Goal: Check status: Check status

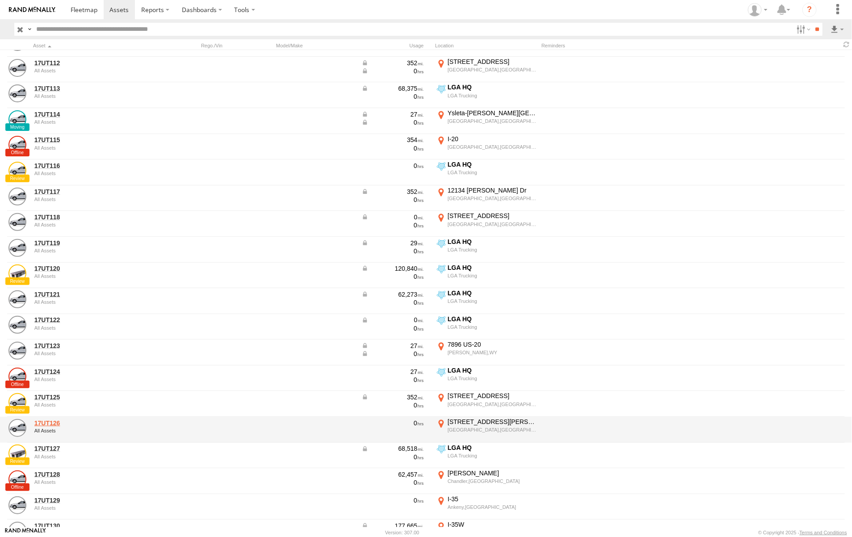
scroll to position [168, 0]
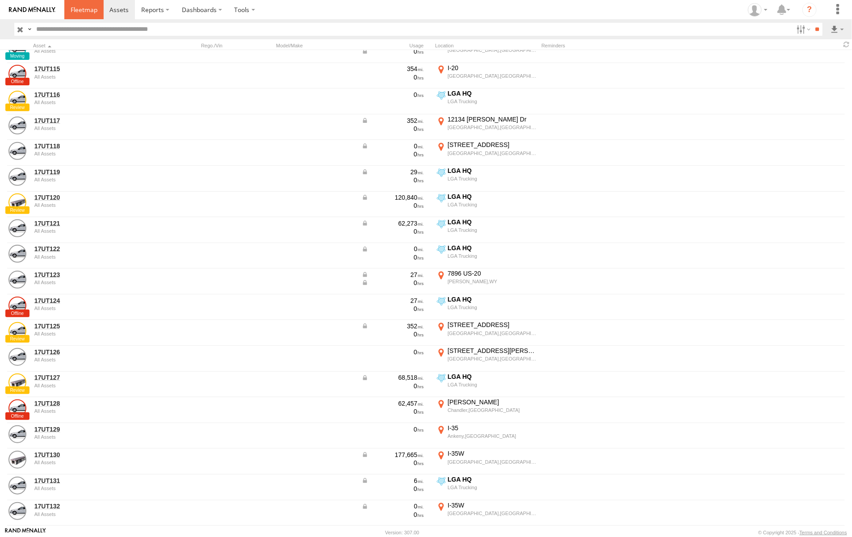
click at [84, 7] on span at bounding box center [84, 9] width 27 height 8
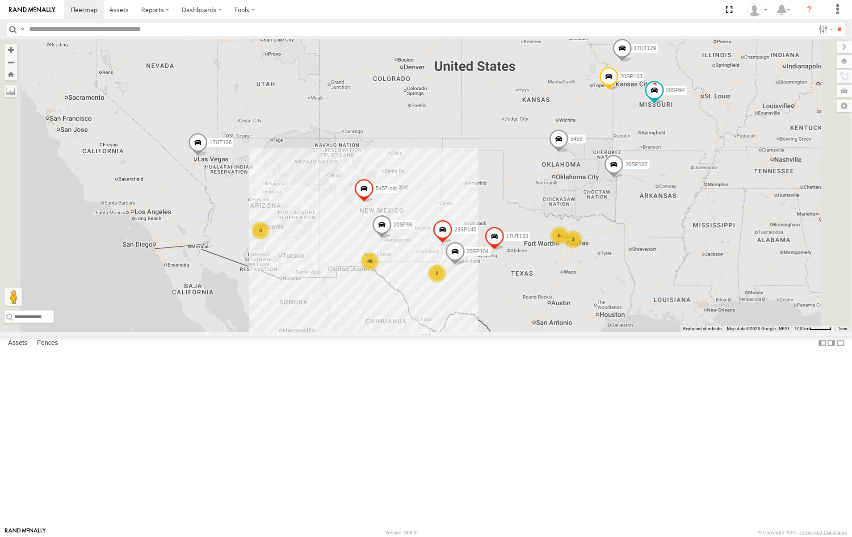
scroll to position [112, 0]
click at [0, 0] on span "Asset" at bounding box center [0, 0] width 0 height 0
click at [0, 0] on div "17UT126" at bounding box center [0, 0] width 0 height 0
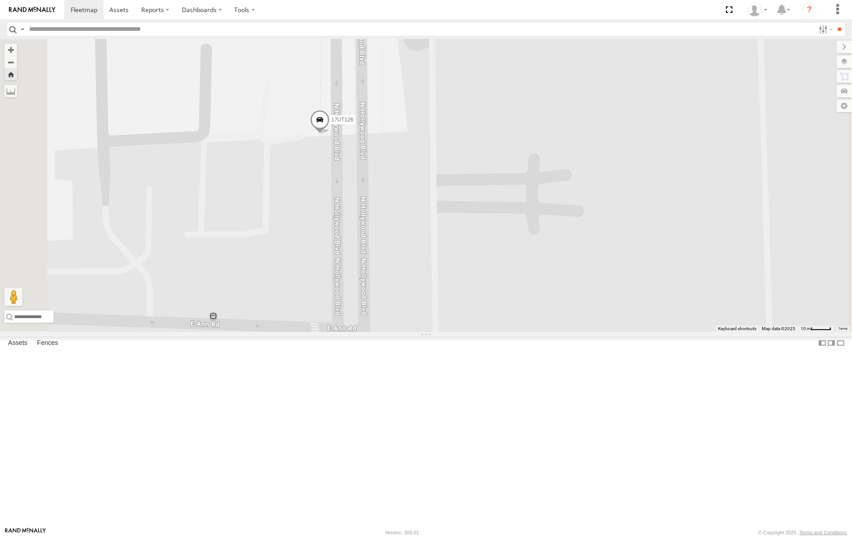
drag, startPoint x: 450, startPoint y: 249, endPoint x: 501, endPoint y: 247, distance: 51.0
click at [501, 247] on div "17UT126" at bounding box center [426, 185] width 852 height 293
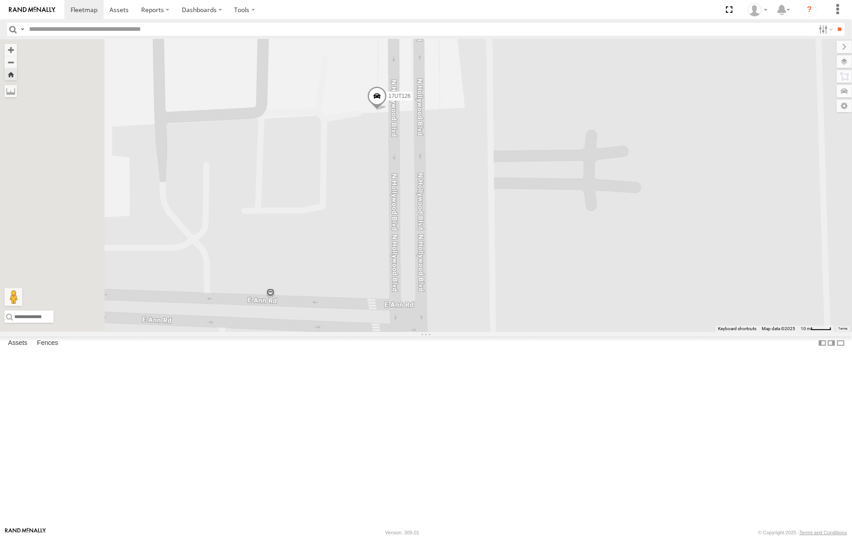
drag, startPoint x: 504, startPoint y: 273, endPoint x: 562, endPoint y: 249, distance: 62.7
click at [562, 249] on div "17UT126" at bounding box center [426, 185] width 852 height 293
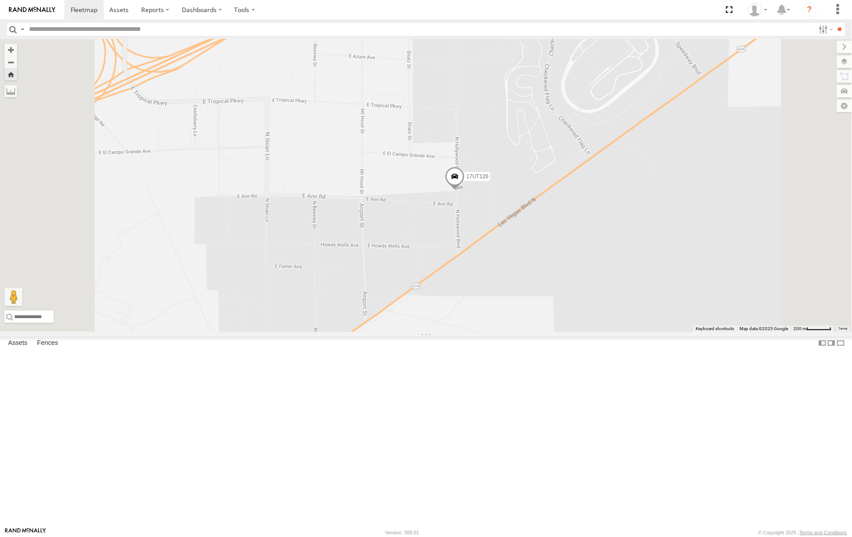
click at [602, 313] on div "17UT126" at bounding box center [426, 185] width 852 height 293
click at [543, 332] on div "17UT126" at bounding box center [426, 185] width 852 height 293
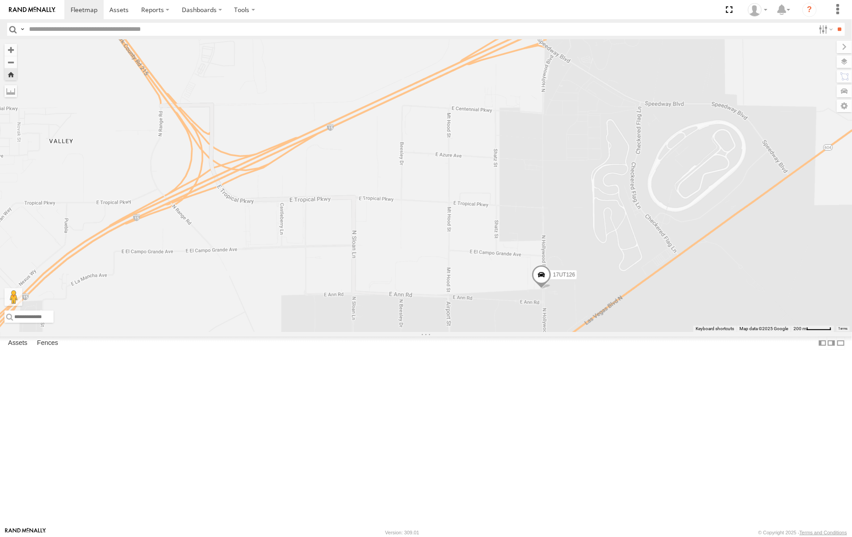
drag, startPoint x: 459, startPoint y: 198, endPoint x: 558, endPoint y: 314, distance: 152.2
click at [558, 314] on div "17UT126" at bounding box center [426, 185] width 852 height 293
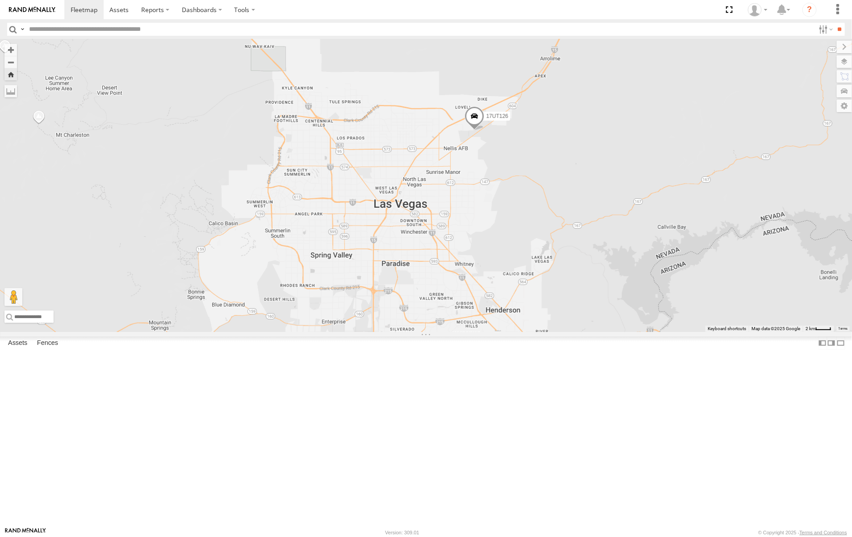
drag, startPoint x: 490, startPoint y: 360, endPoint x: 517, endPoint y: 244, distance: 119.0
click at [517, 244] on div "17UT126" at bounding box center [426, 185] width 852 height 293
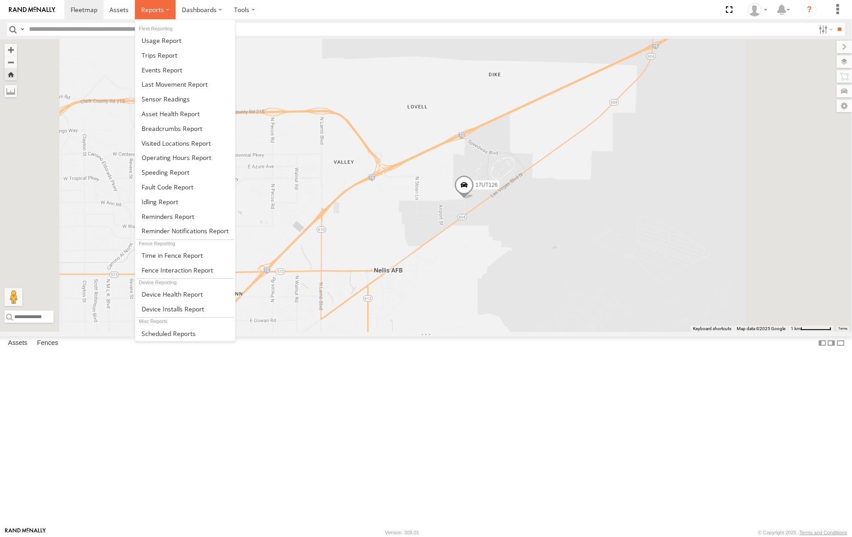
click at [150, 12] on span at bounding box center [152, 9] width 23 height 8
click at [161, 83] on span at bounding box center [175, 84] width 66 height 8
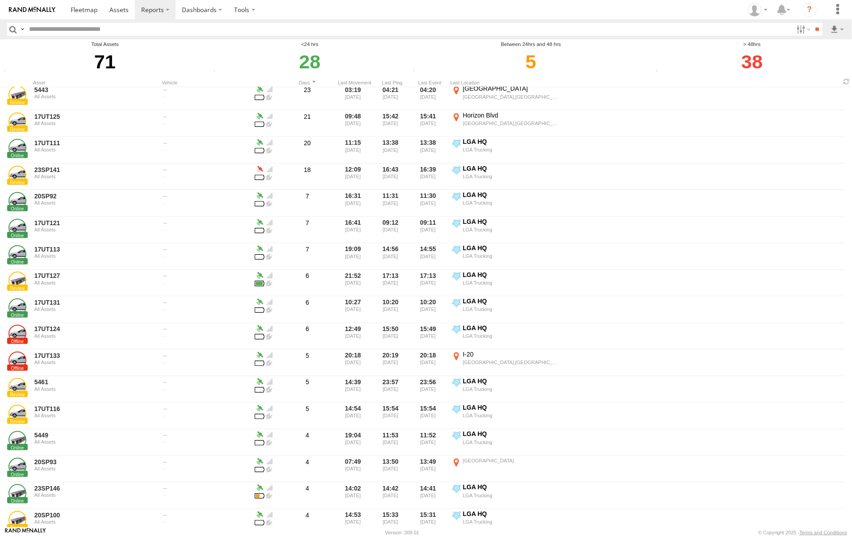
scroll to position [279, 0]
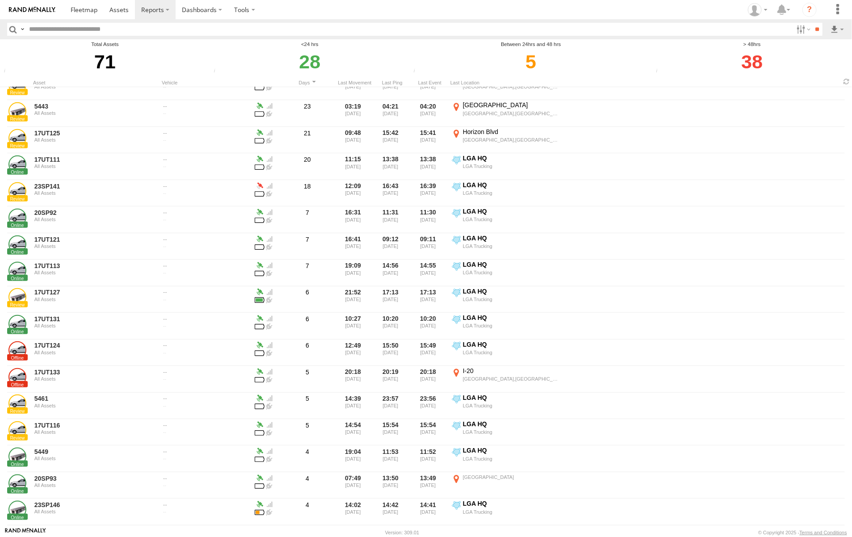
click at [48, 82] on div "Asset" at bounding box center [95, 83] width 125 height 6
click at [38, 79] on div "Asset Vehicle Days Last Movement Last Ping Last Event Last Location" at bounding box center [426, 81] width 852 height 10
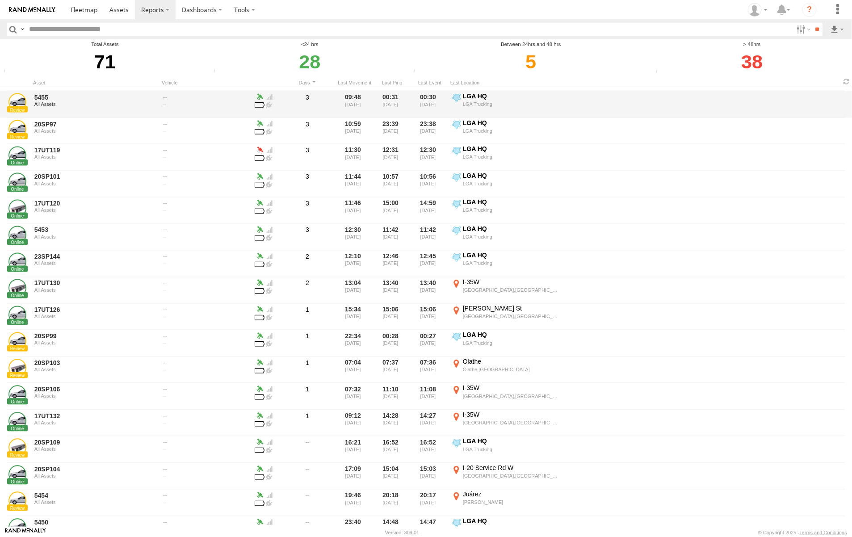
scroll to position [782, 0]
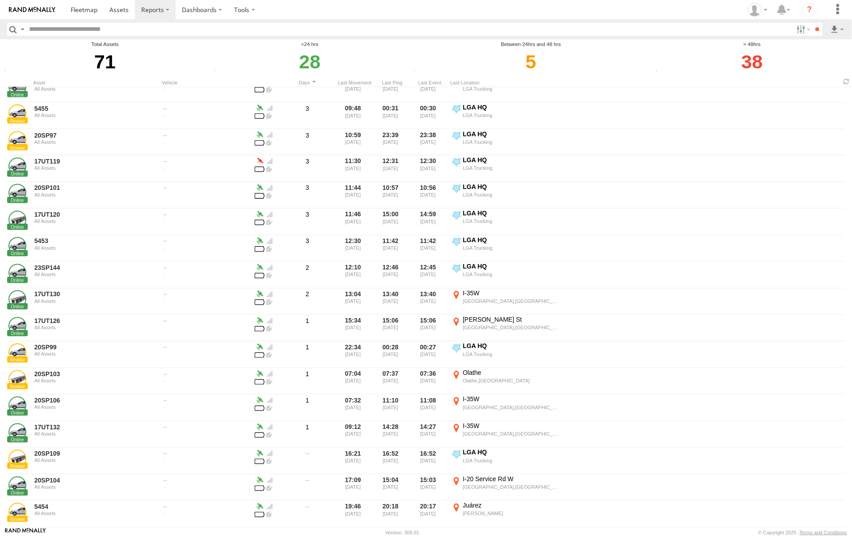
click at [95, 28] on input "text" at bounding box center [409, 29] width 768 height 13
type input "*******"
click at [812, 23] on input "**" at bounding box center [817, 29] width 10 height 13
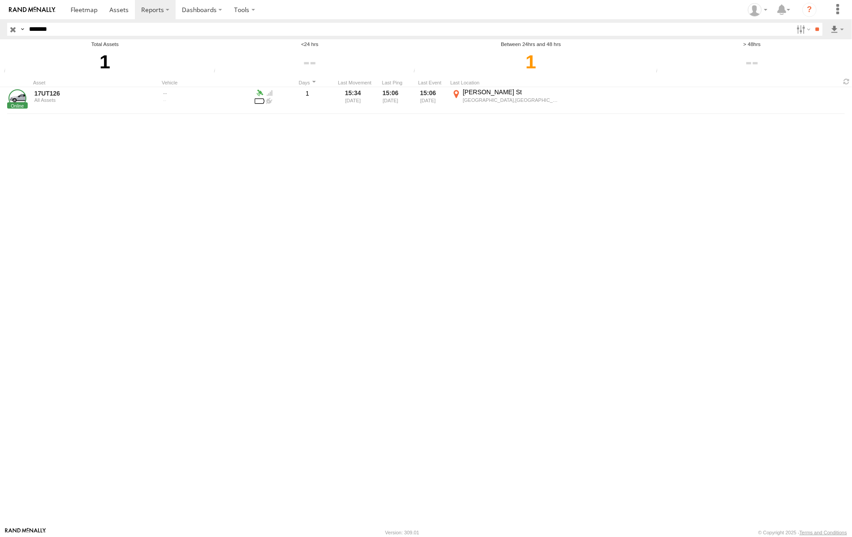
click at [430, 159] on div "17UT126 All Assets 1 15:34 [DATE] 15:06 [DATE] 15:06 [DATE] [PERSON_NAME][GEOGR…" at bounding box center [426, 307] width 852 height 440
drag, startPoint x: 405, startPoint y: 101, endPoint x: 379, endPoint y: 78, distance: 34.6
click at [379, 78] on div "Asset Vehicle Days Last Movement Last Ping Last Event Last Location 17UT126 All…" at bounding box center [426, 301] width 852 height 451
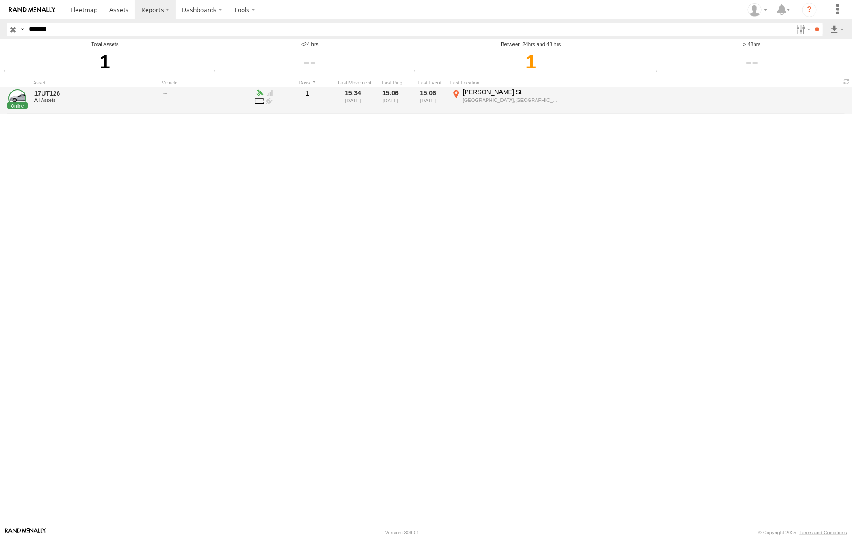
drag, startPoint x: 379, startPoint y: 78, endPoint x: 444, endPoint y: 107, distance: 71.4
click at [443, 107] on div "15:06 [DATE]" at bounding box center [430, 100] width 34 height 25
click at [517, 103] on div "[GEOGRAPHIC_DATA],[GEOGRAPHIC_DATA]" at bounding box center [512, 100] width 98 height 6
